Goal: Navigation & Orientation: Find specific page/section

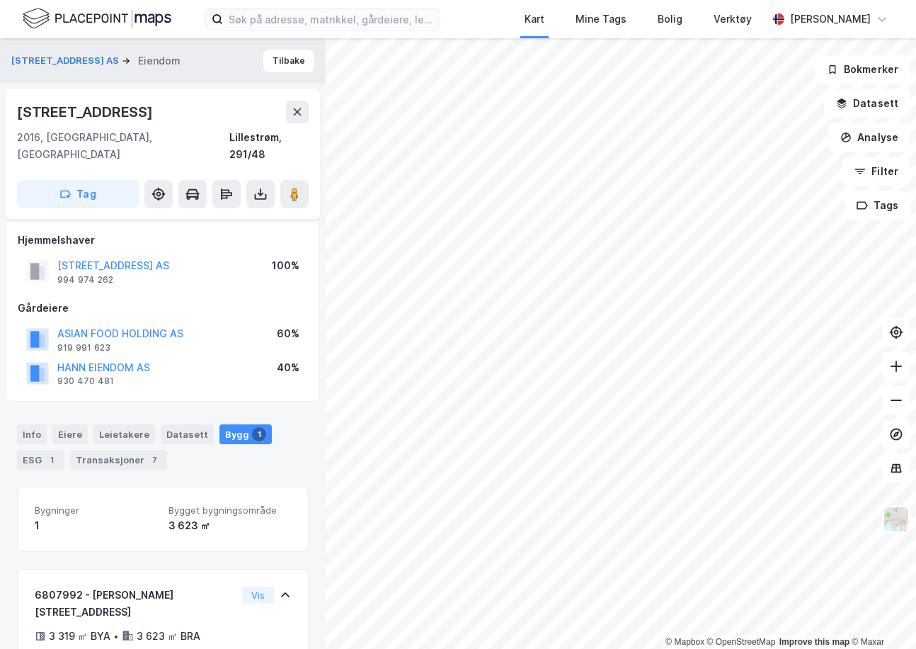
scroll to position [170, 0]
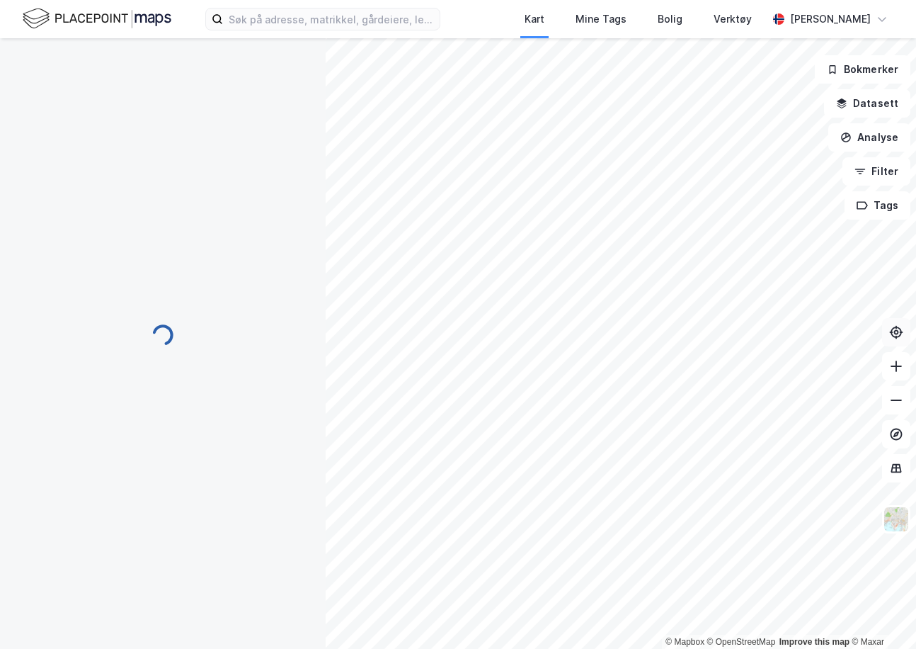
scroll to position [170, 0]
